Goal: Transaction & Acquisition: Purchase product/service

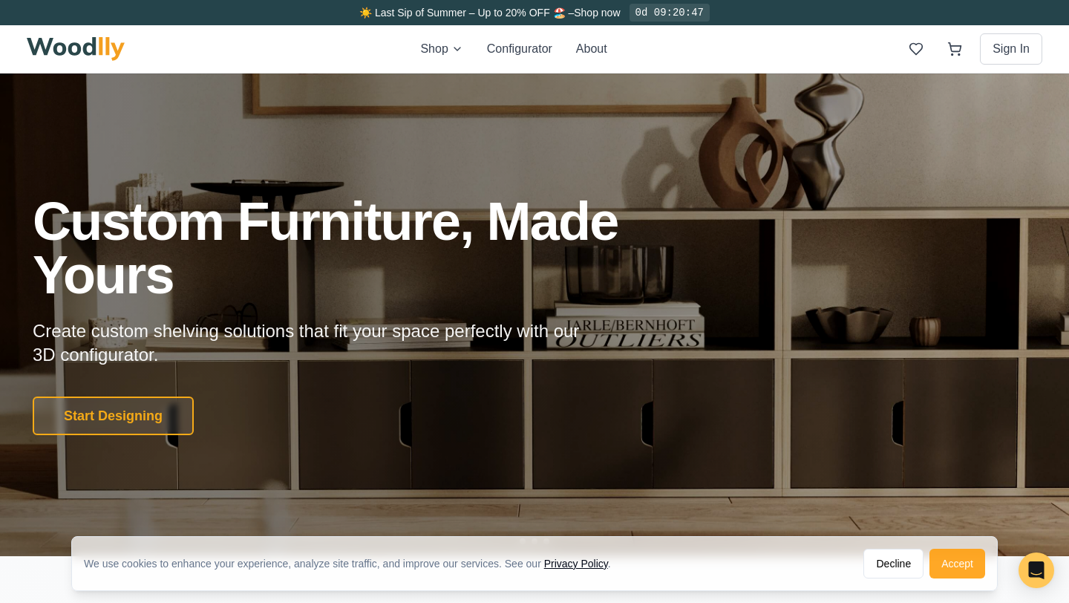
click at [953, 561] on button "Accept" at bounding box center [958, 564] width 56 height 30
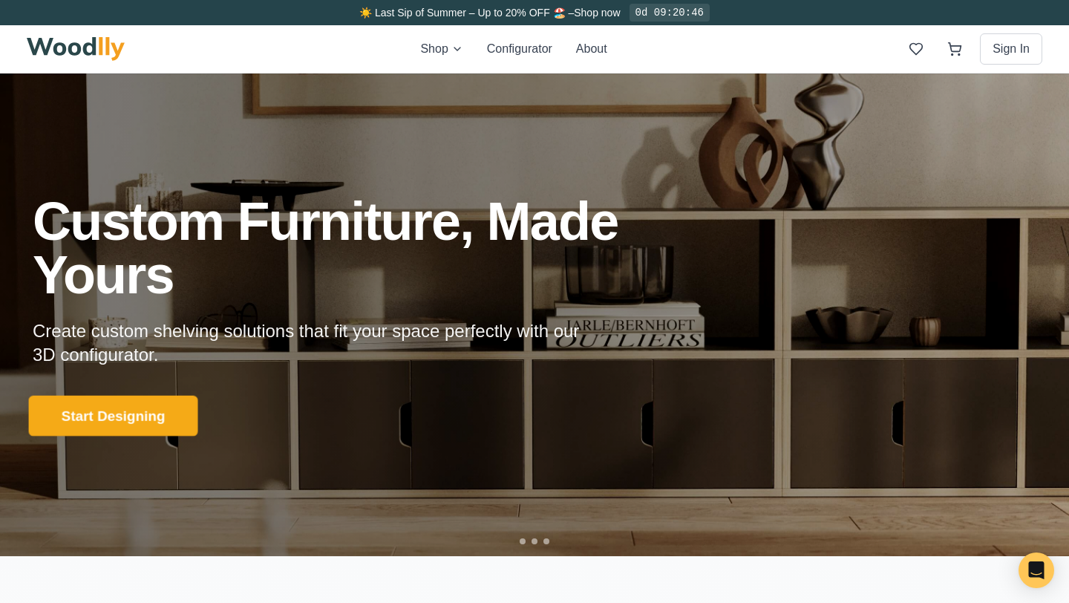
click at [127, 415] on button "Start Designing" at bounding box center [113, 415] width 169 height 41
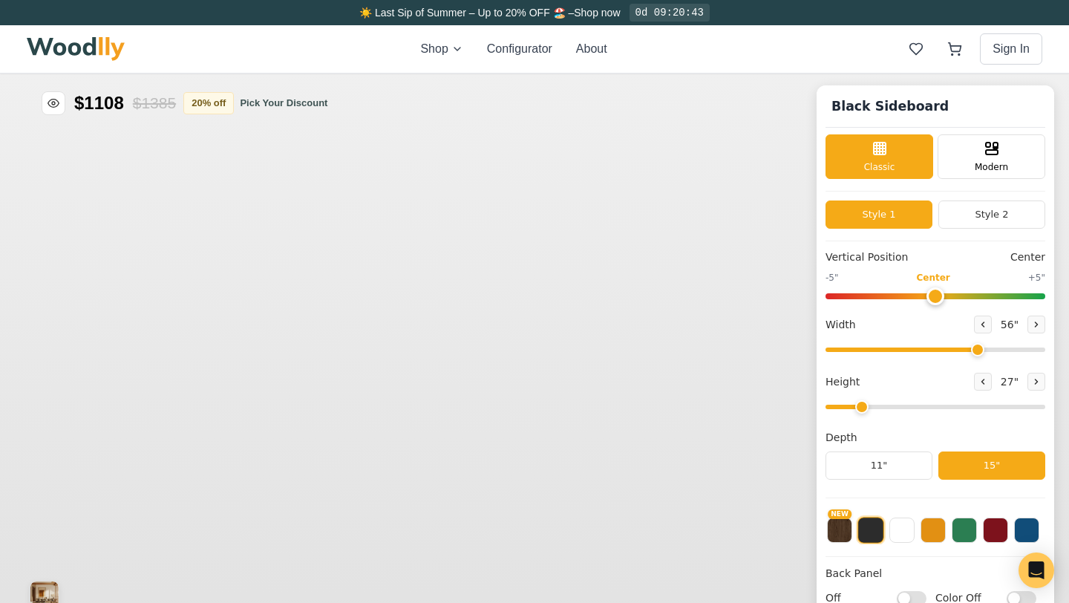
type input "56"
type input "2"
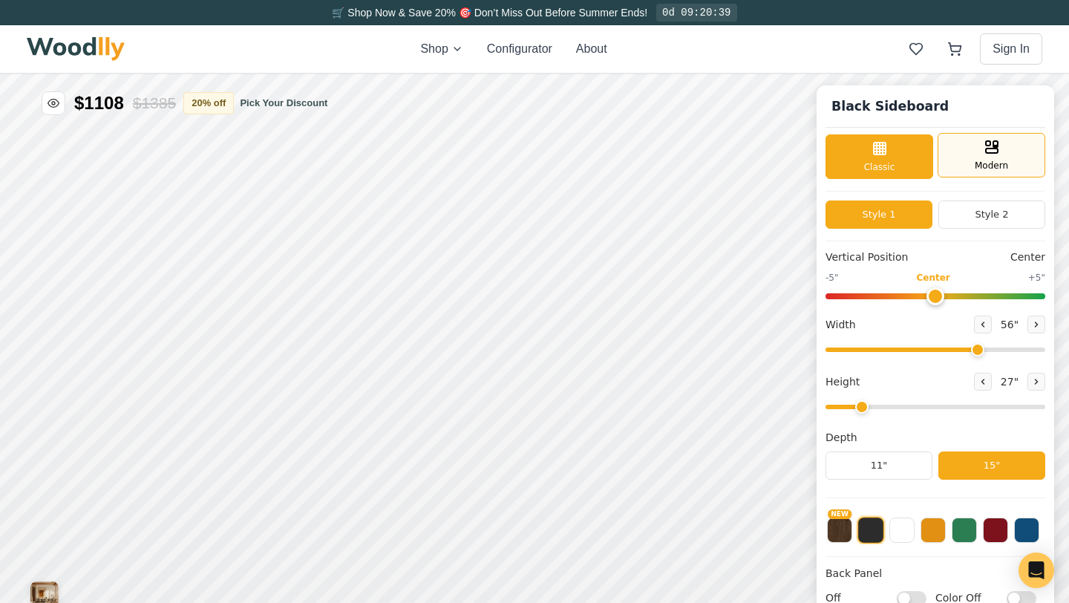
click at [956, 160] on div "Modern" at bounding box center [992, 155] width 108 height 45
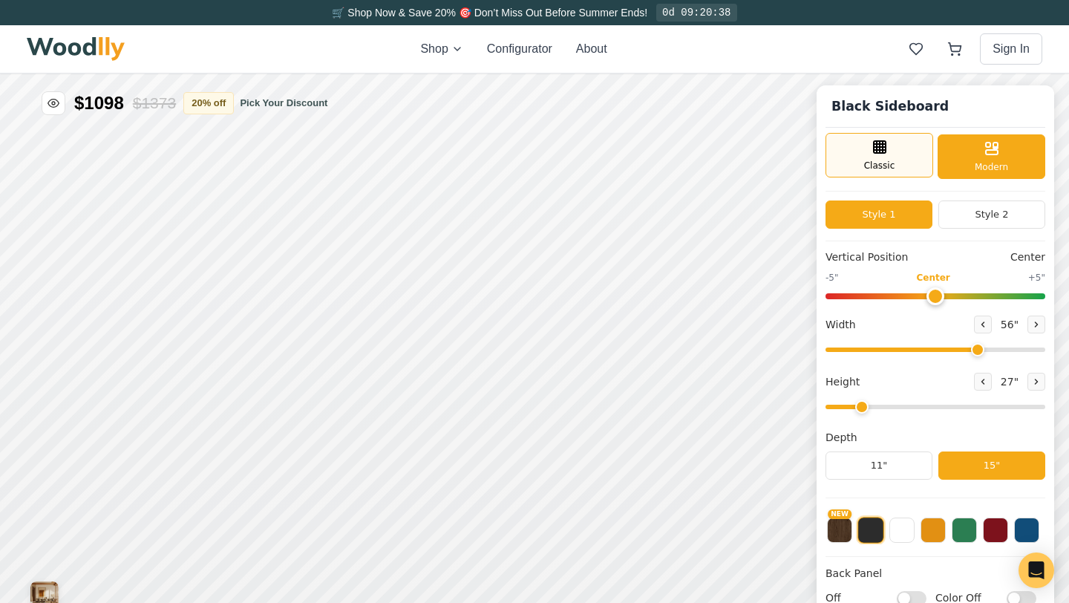
click at [880, 149] on line at bounding box center [880, 147] width 0 height 12
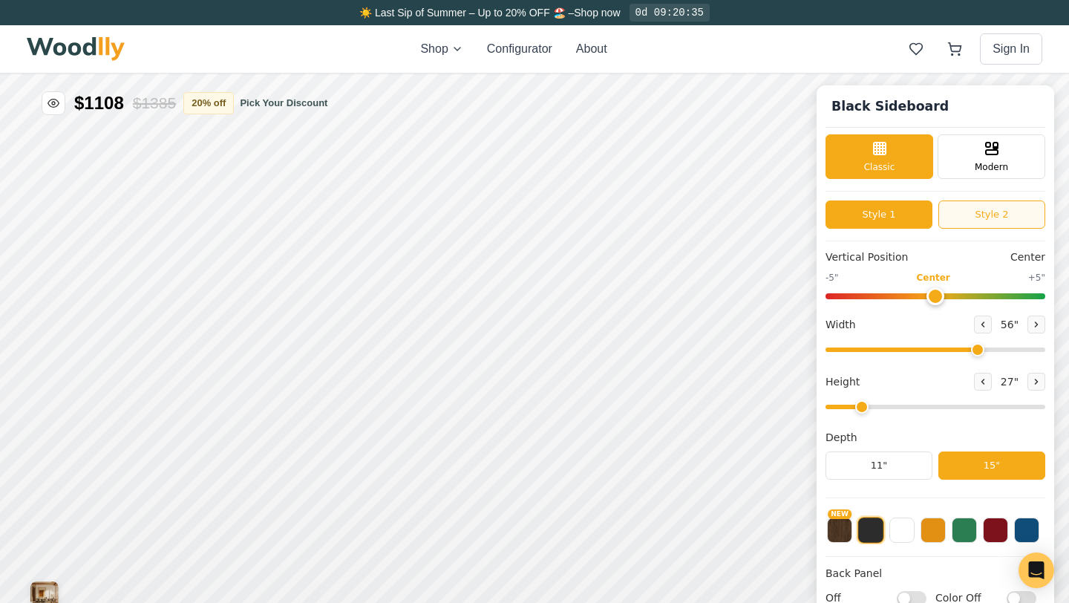
click at [990, 218] on button "Style 2" at bounding box center [991, 214] width 107 height 28
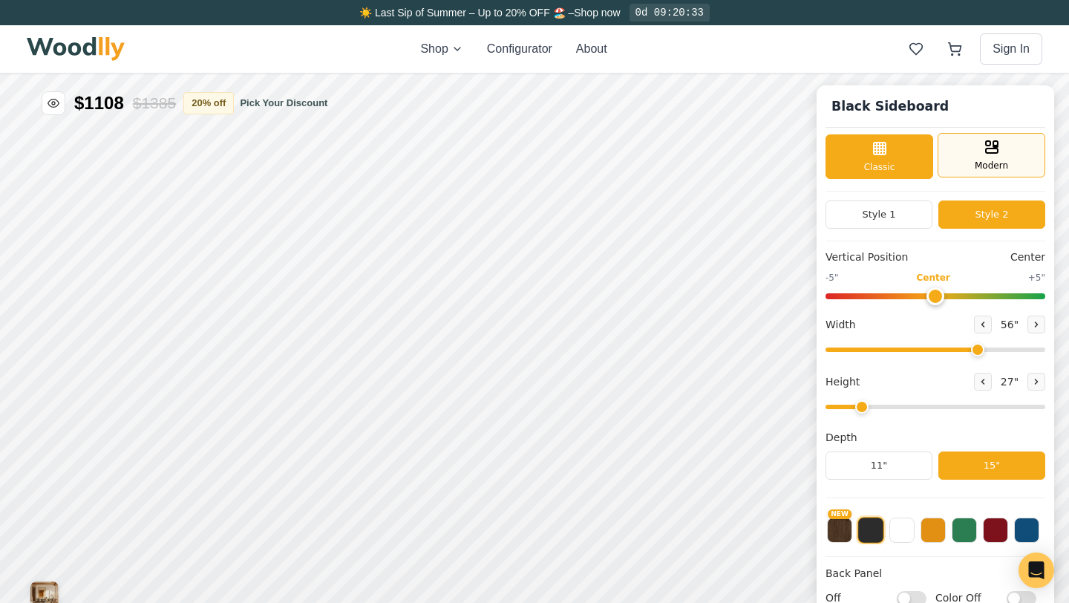
click at [1002, 165] on span "Modern" at bounding box center [991, 165] width 33 height 13
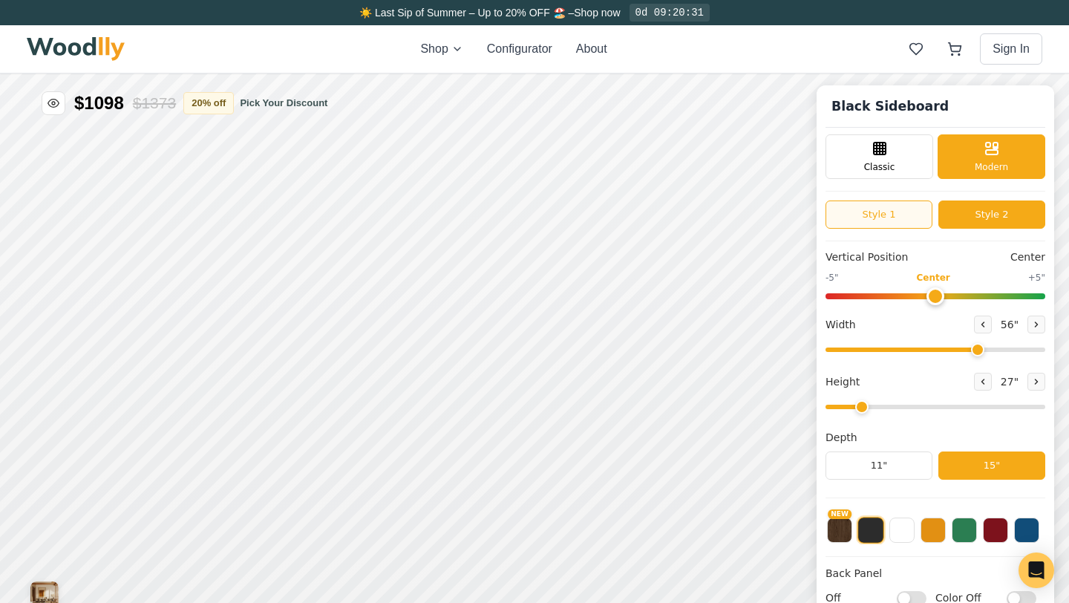
click at [883, 221] on button "Style 1" at bounding box center [879, 214] width 107 height 28
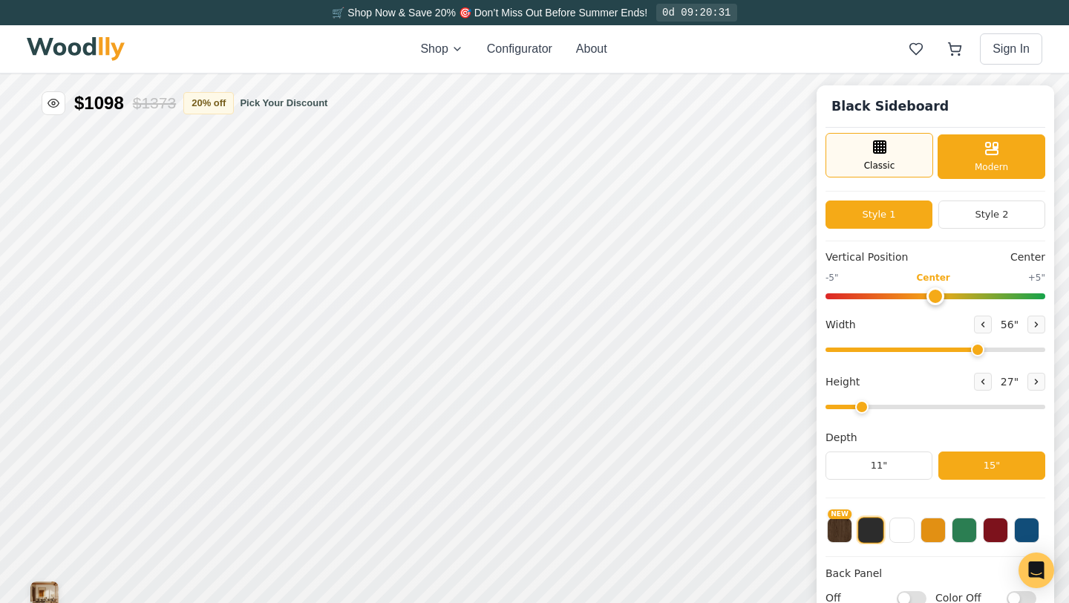
click at [883, 152] on rect at bounding box center [880, 147] width 12 height 12
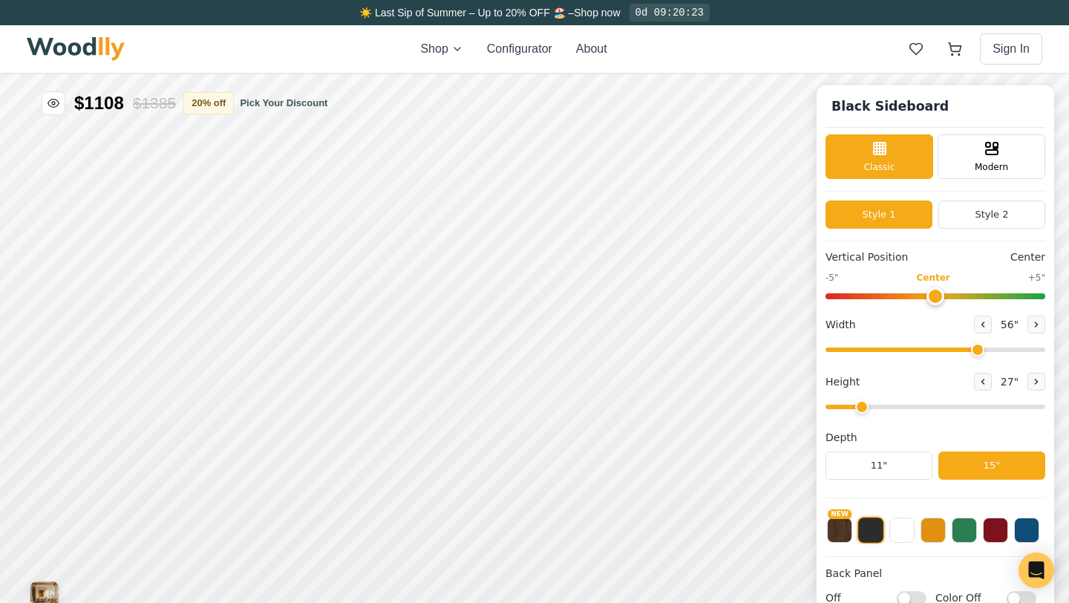
scroll to position [9, 0]
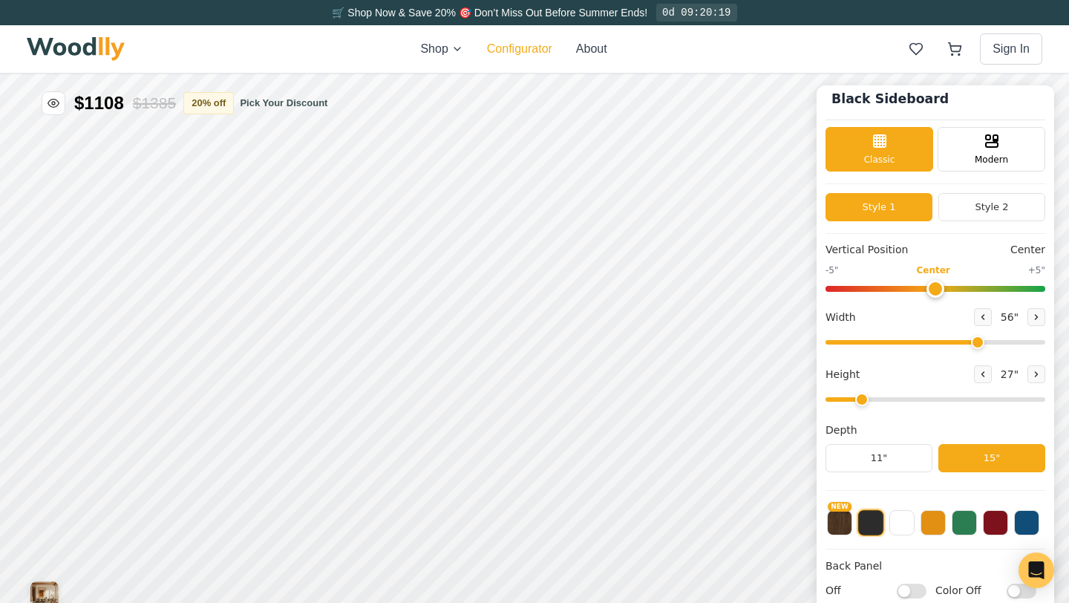
click at [506, 50] on button "Configurator" at bounding box center [519, 49] width 65 height 18
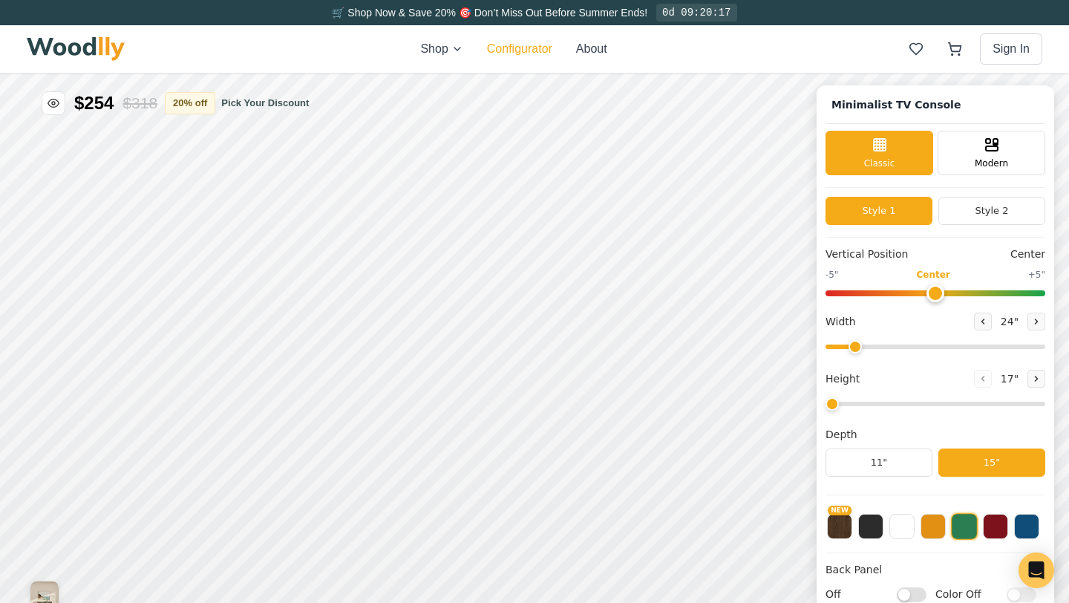
type input "63"
type input "2"
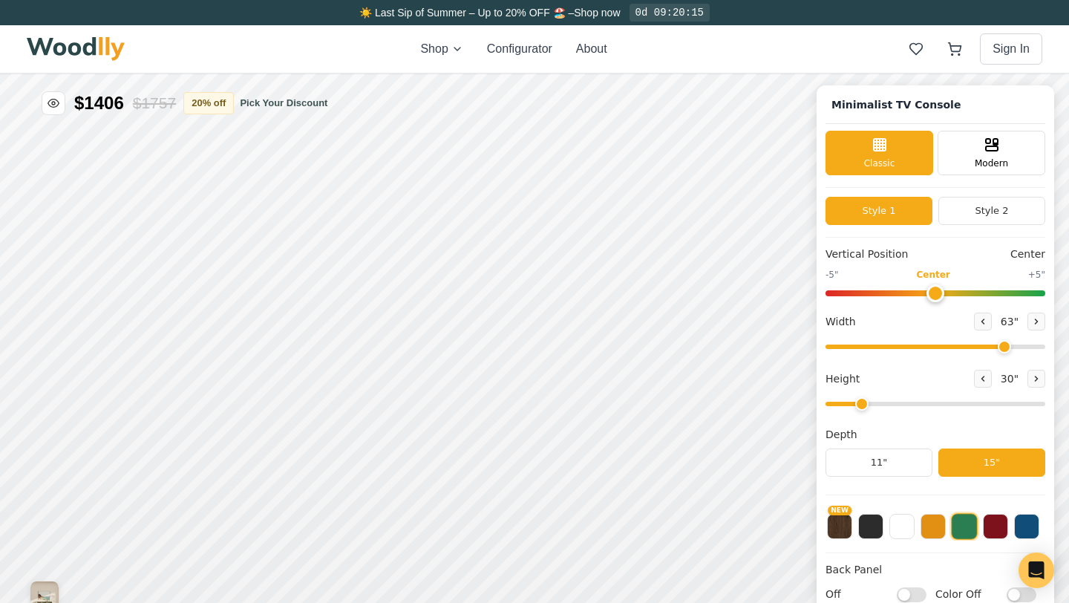
scroll to position [5, 0]
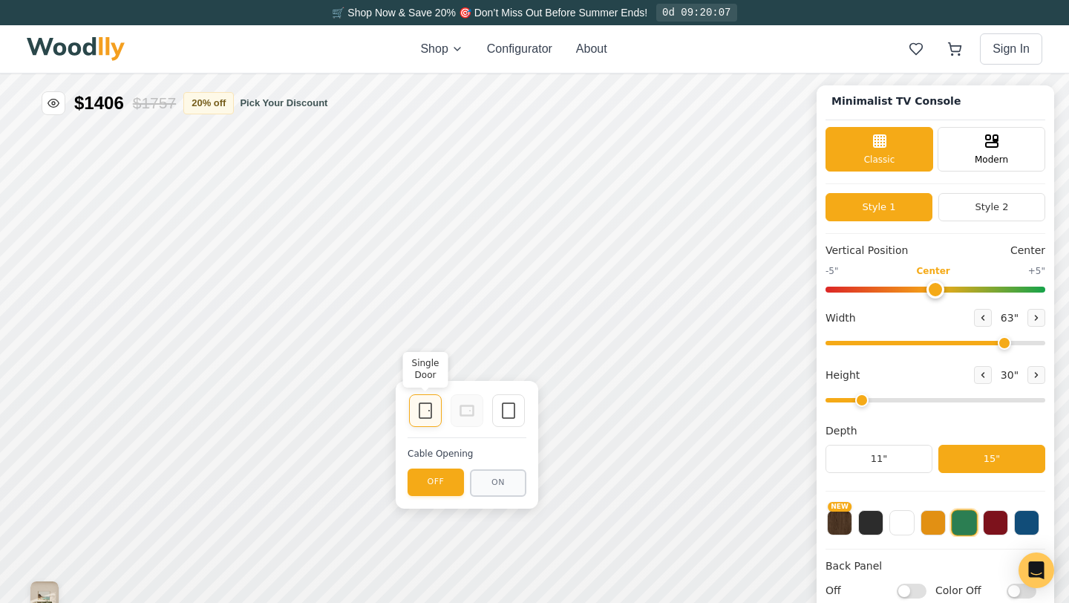
click at [423, 414] on icon at bounding box center [426, 411] width 18 height 18
click at [517, 406] on icon at bounding box center [509, 411] width 18 height 18
click at [423, 417] on rect at bounding box center [425, 410] width 12 height 15
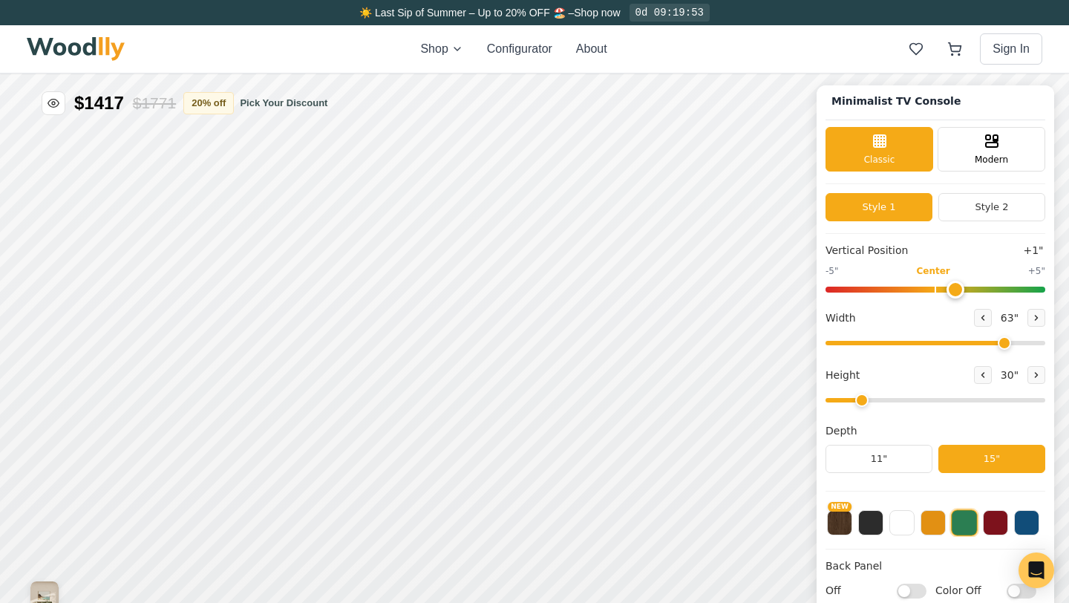
type input "0"
drag, startPoint x: 932, startPoint y: 286, endPoint x: 940, endPoint y: 287, distance: 8.2
click at [940, 287] on input "range" at bounding box center [936, 290] width 220 height 6
click at [1034, 315] on icon at bounding box center [1036, 317] width 9 height 9
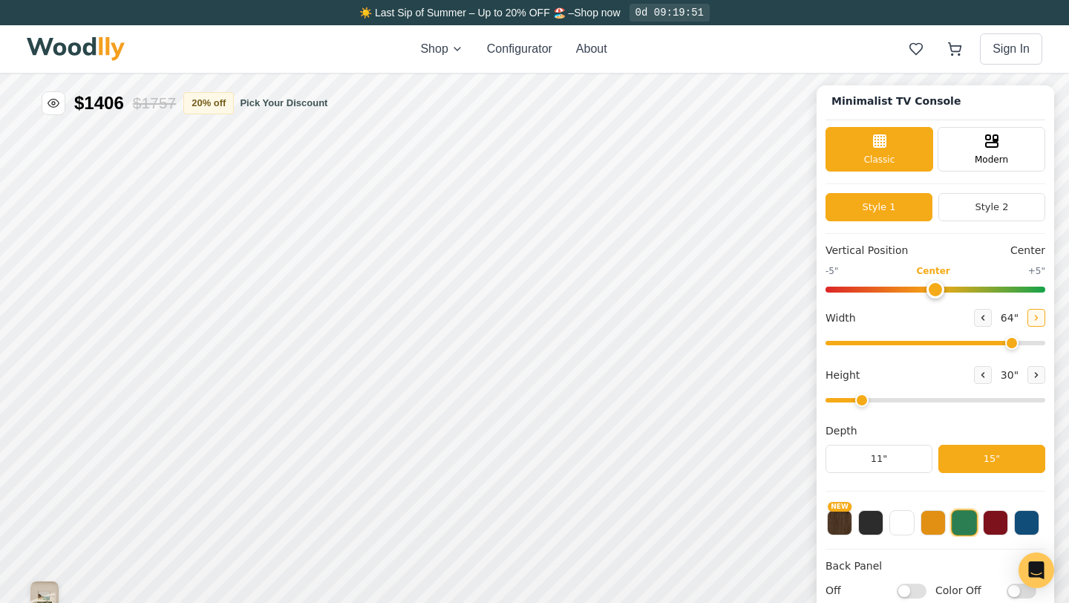
click at [1034, 315] on icon at bounding box center [1036, 317] width 9 height 9
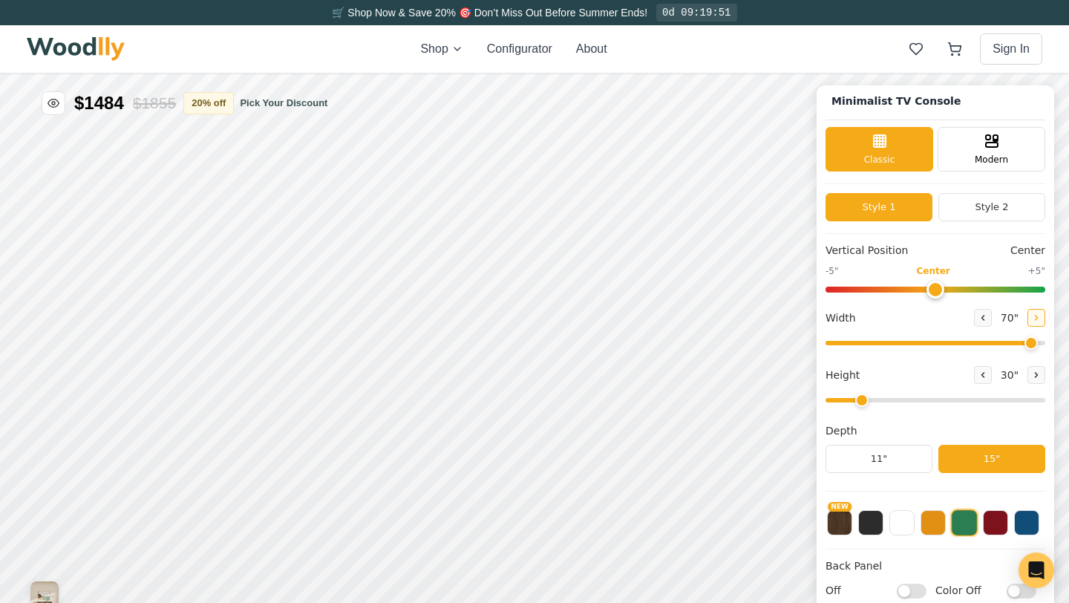
click at [1034, 315] on icon at bounding box center [1036, 317] width 9 height 9
type input "72"
click at [982, 374] on icon at bounding box center [983, 374] width 9 height 9
click at [1036, 375] on icon at bounding box center [1036, 374] width 9 height 9
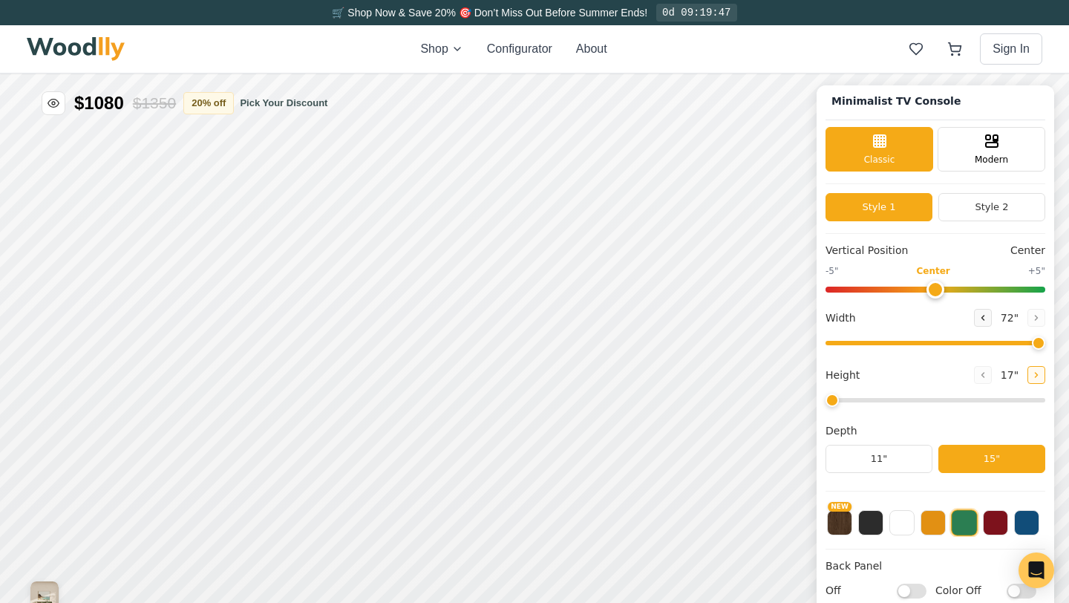
type input "2"
click at [128, 336] on div "15"" at bounding box center [130, 338] width 17 height 16
click at [229, 345] on div "12"" at bounding box center [226, 339] width 17 height 16
click at [48, 587] on img "View Gallery" at bounding box center [44, 596] width 28 height 30
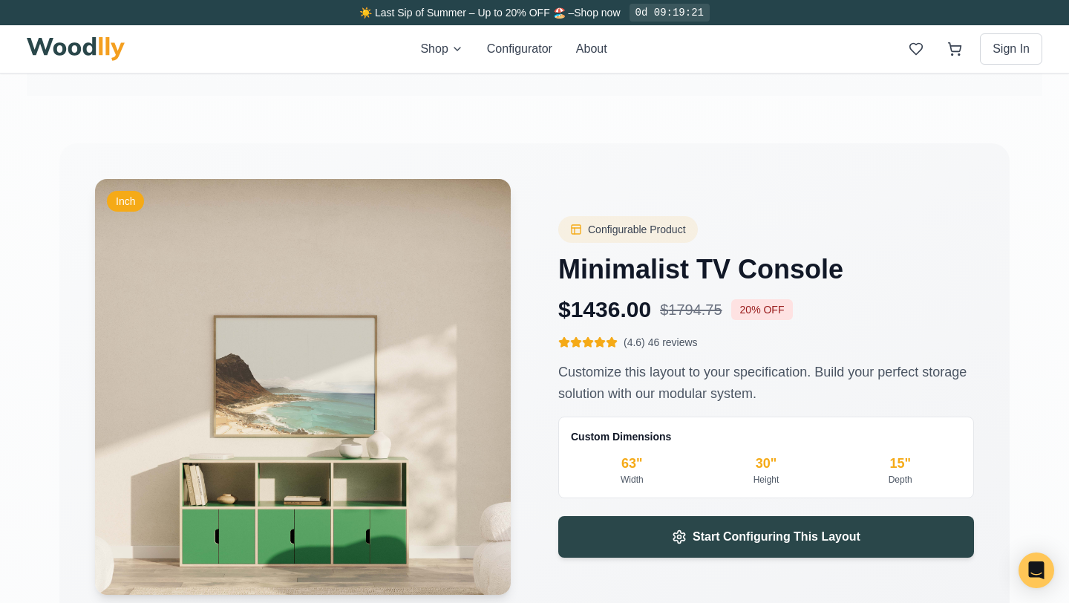
scroll to position [2129, 0]
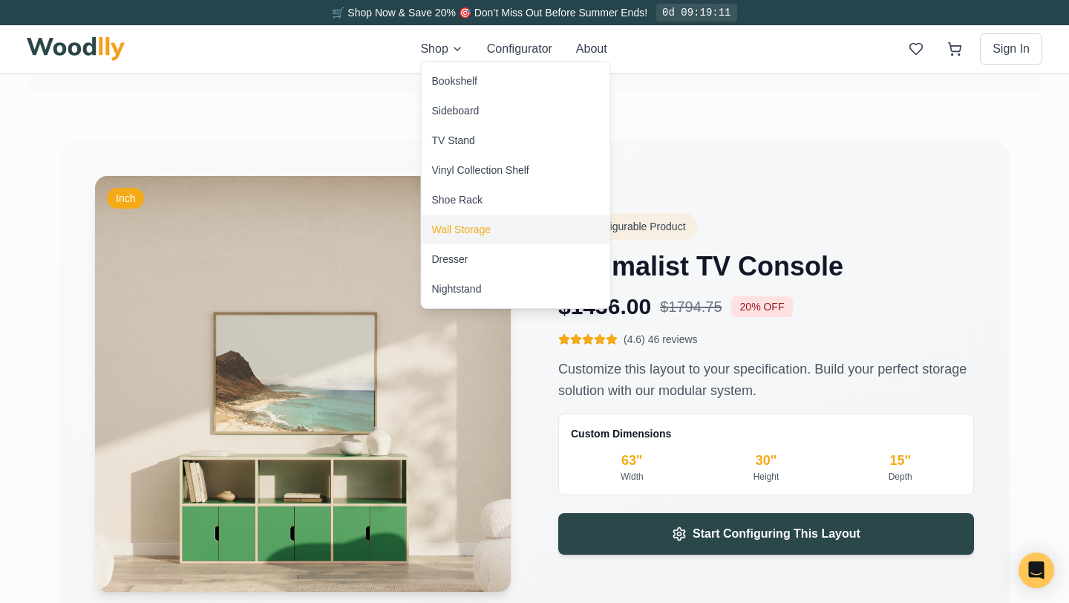
click at [459, 228] on div "Wall Storage" at bounding box center [461, 229] width 59 height 15
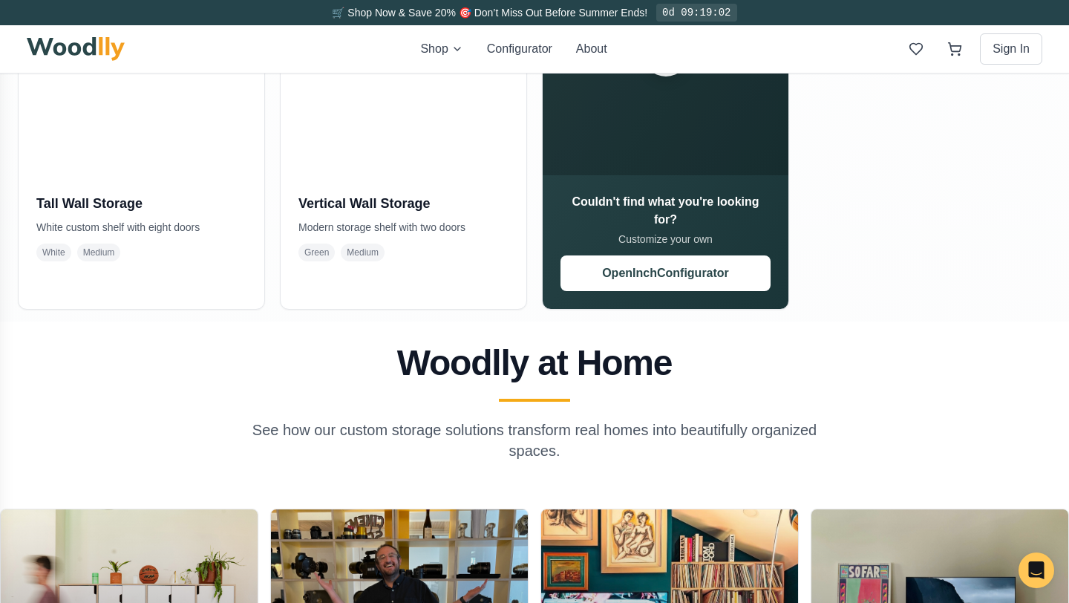
scroll to position [863, 0]
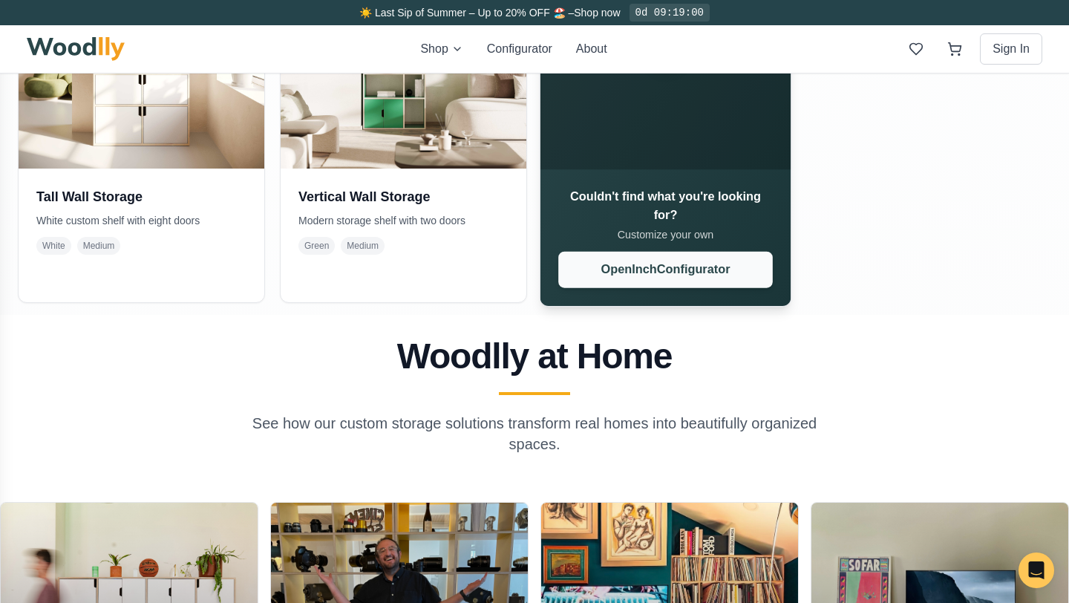
click at [685, 275] on button "Open Inch Configurator" at bounding box center [665, 270] width 215 height 36
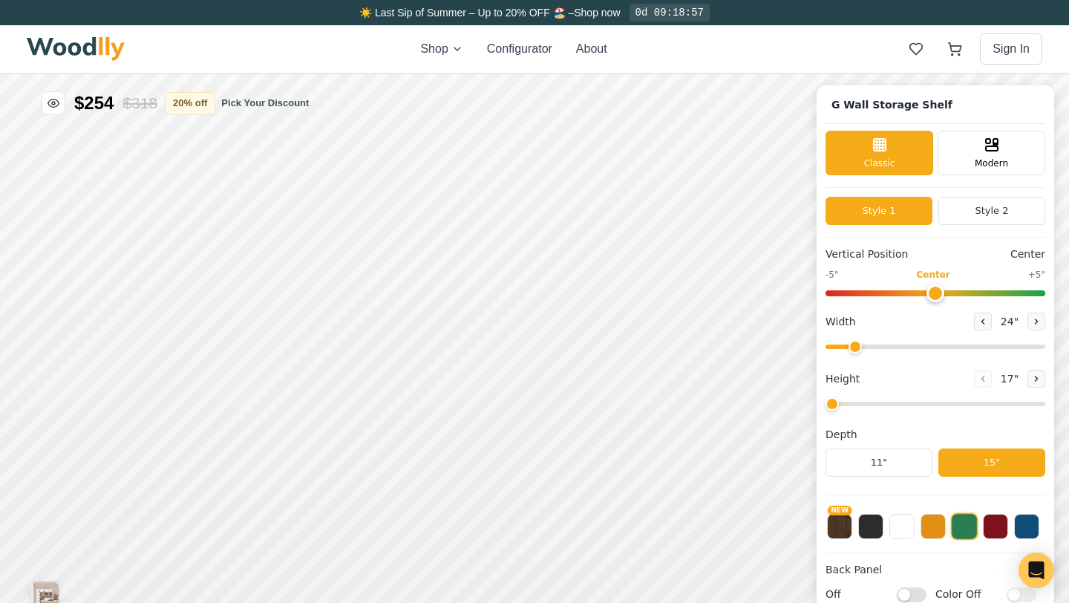
type input "72"
type input "6"
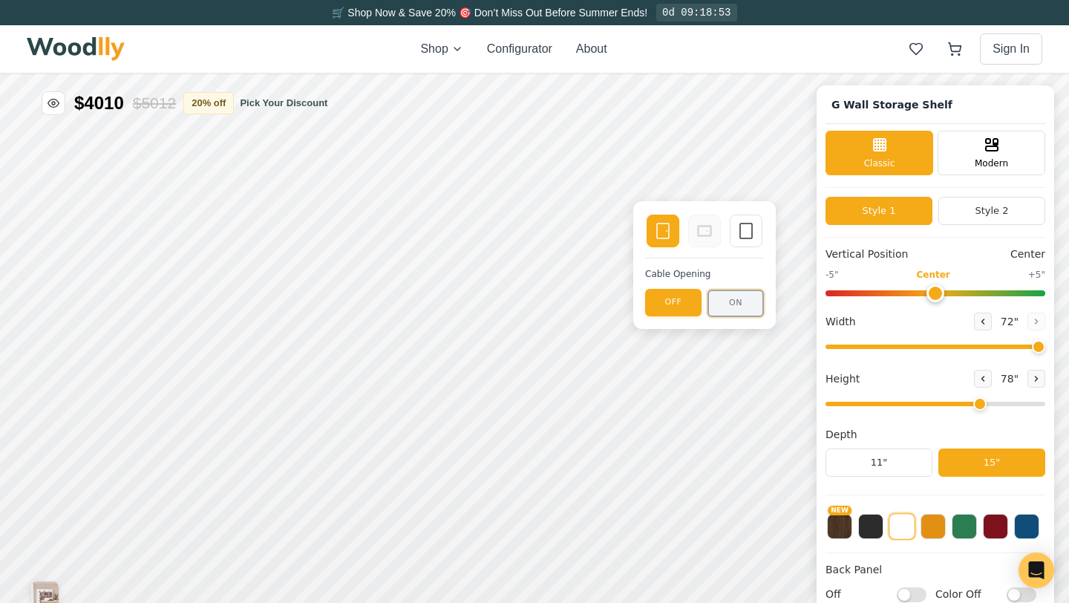
click at [740, 301] on button "ON" at bounding box center [736, 303] width 56 height 27
